Goal: Obtain resource: Download file/media

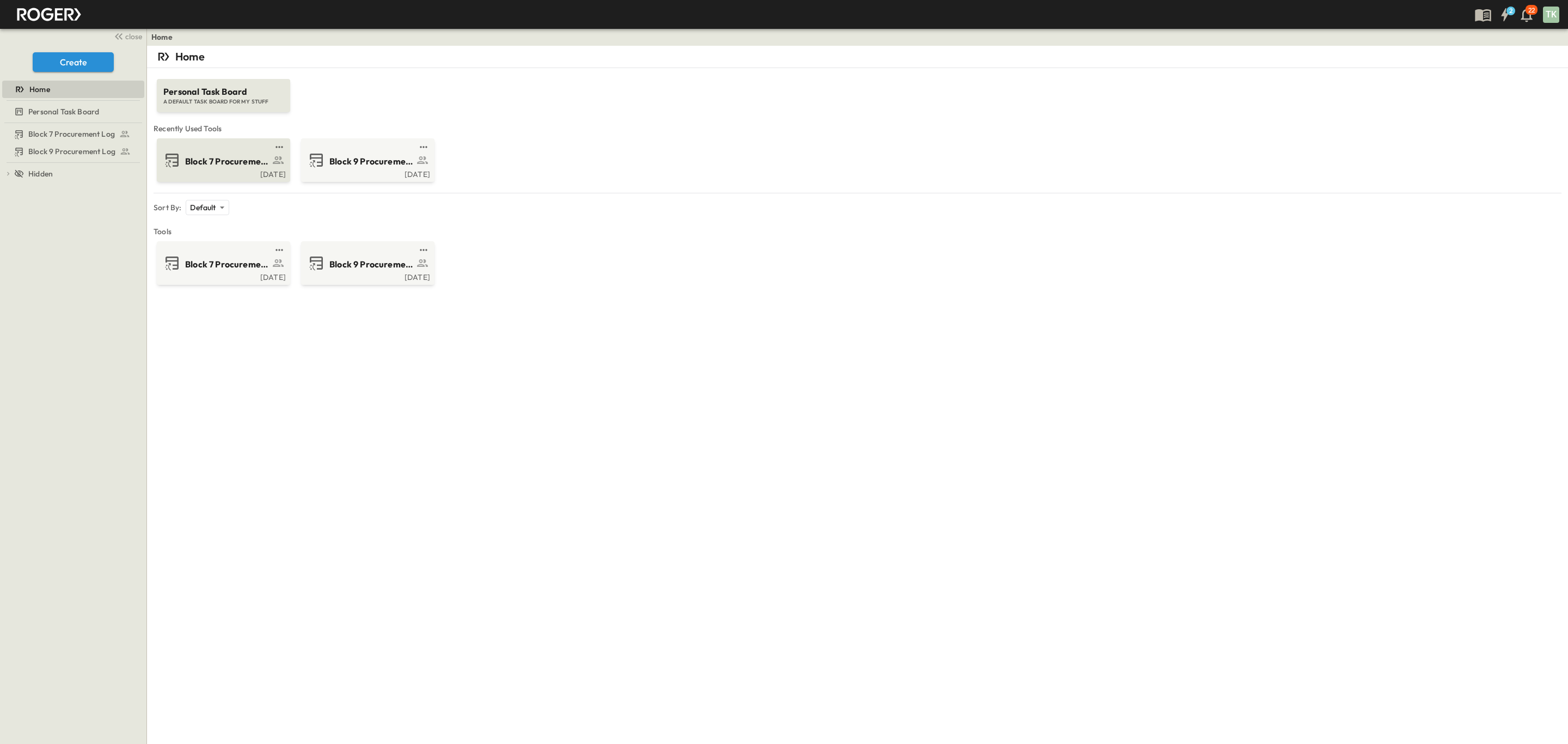
click at [220, 156] on span "Block 7 Procurement Log" at bounding box center [227, 162] width 85 height 13
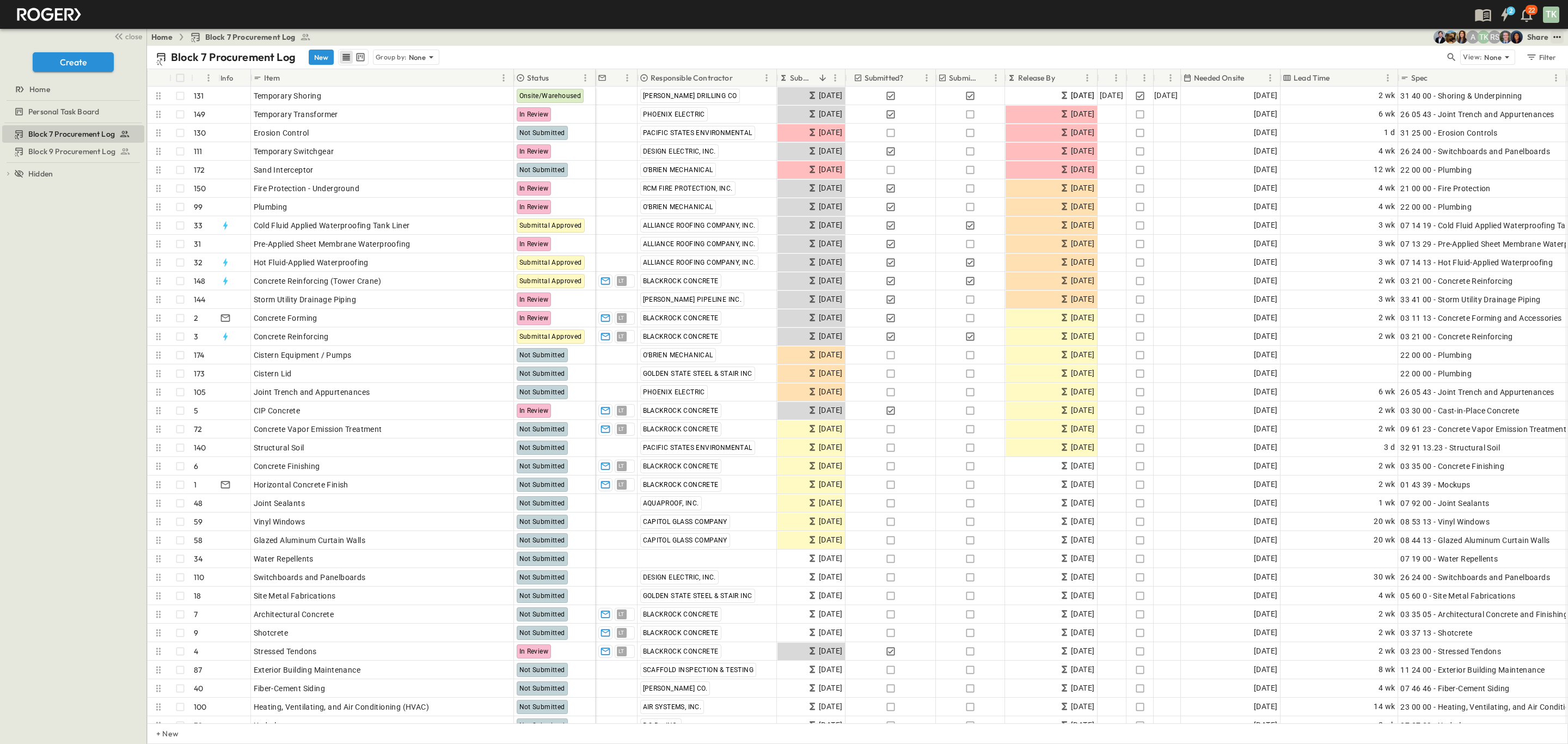
click at [1561, 36] on icon "test" at bounding box center [1557, 37] width 11 height 11
click at [1555, 36] on icon "test" at bounding box center [1557, 37] width 11 height 11
click at [1457, 150] on span "PDF" at bounding box center [1449, 150] width 15 height 11
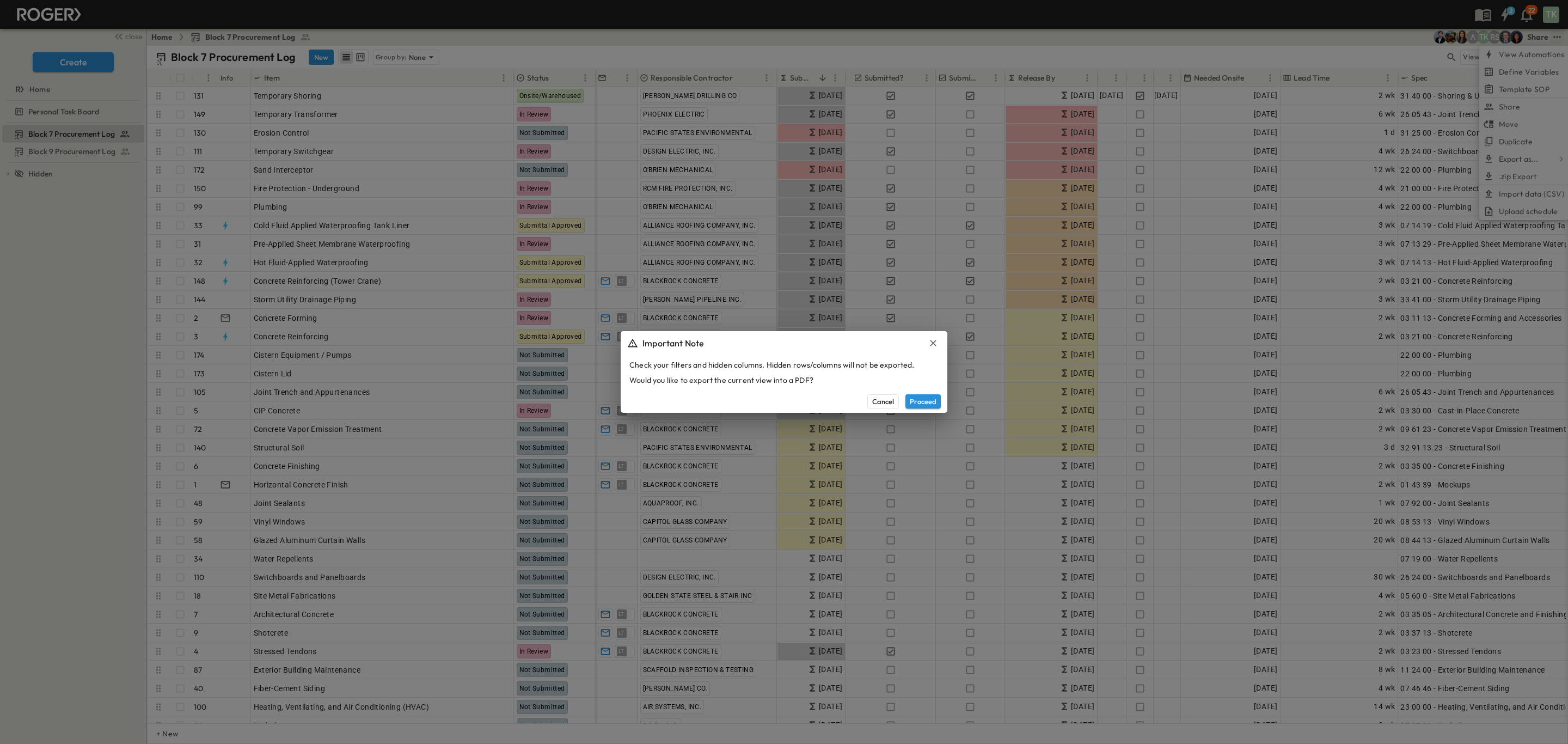
click at [919, 399] on button "Proceed" at bounding box center [923, 401] width 35 height 14
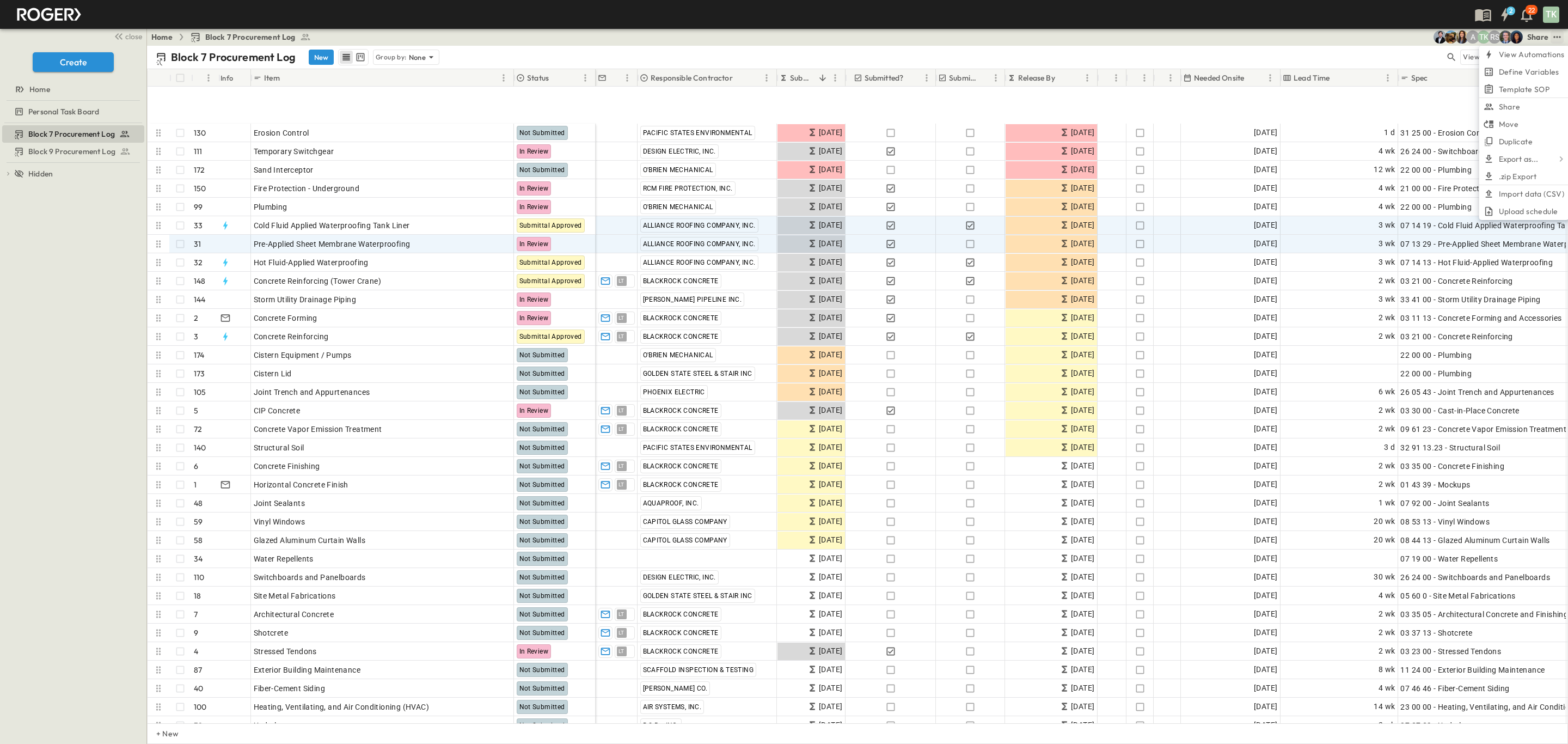
scroll to position [82, 0]
